Goal: Information Seeking & Learning: Find contact information

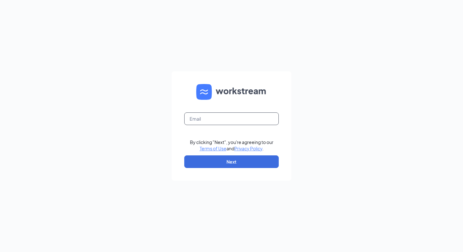
click at [215, 120] on input "text" at bounding box center [231, 118] width 95 height 13
type input "[EMAIL_ADDRESS][DOMAIN_NAME]"
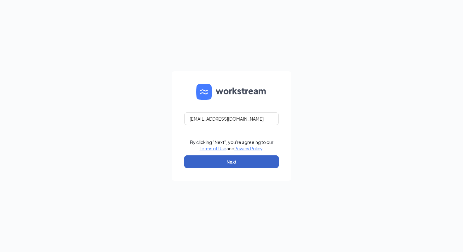
click at [236, 163] on button "Next" at bounding box center [231, 161] width 95 height 13
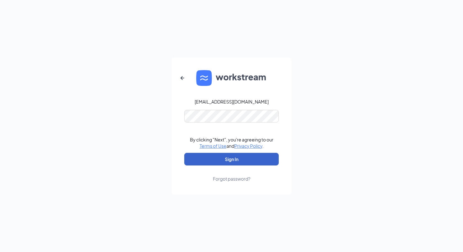
click at [230, 161] on button "Sign In" at bounding box center [231, 159] width 95 height 13
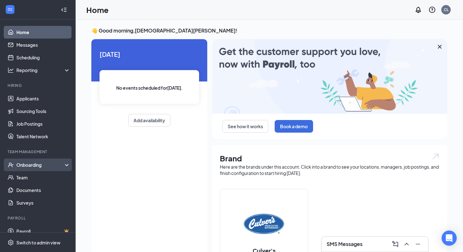
click at [43, 167] on div "Onboarding" at bounding box center [40, 164] width 49 height 6
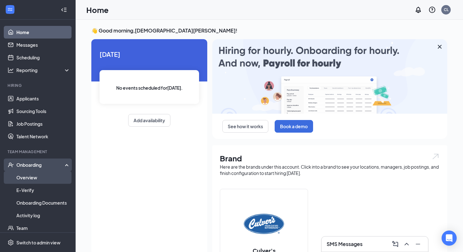
click at [40, 179] on link "Overview" at bounding box center [43, 177] width 54 height 13
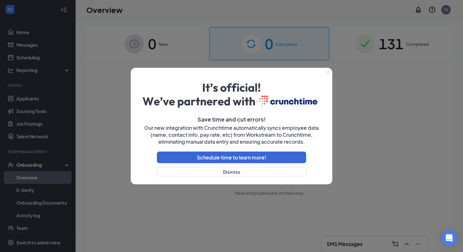
click at [326, 72] on button "Close" at bounding box center [328, 72] width 9 height 9
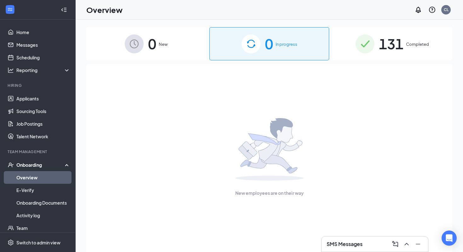
click at [386, 49] on span "131" at bounding box center [391, 44] width 25 height 22
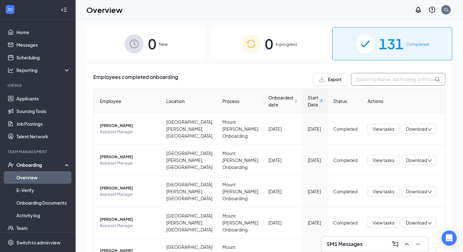
click at [365, 81] on input "text" at bounding box center [398, 79] width 95 height 13
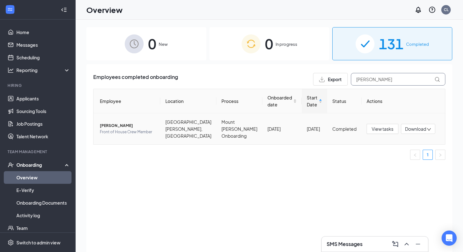
type input "barba"
click at [136, 116] on td "Barbara Gibbons Front of House Crew Member" at bounding box center [127, 128] width 67 height 31
click at [132, 119] on td "Barbara Gibbons Front of House Crew Member" at bounding box center [127, 128] width 67 height 31
click at [126, 122] on span "Barbara Gibbons" at bounding box center [127, 125] width 55 height 6
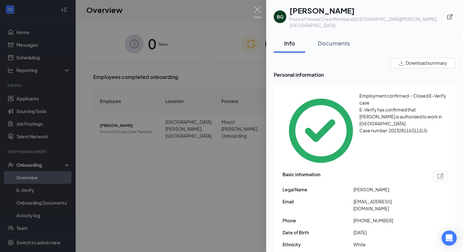
click at [369, 217] on span "+13526025691" at bounding box center [389, 220] width 71 height 7
copy span "13526025691"
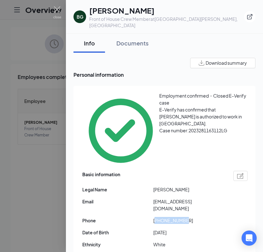
copy span "13526025691"
